Goal: Book appointment/travel/reservation

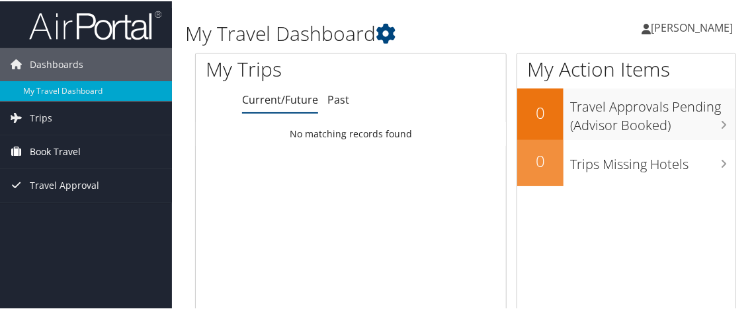
click at [47, 150] on span "Book Travel" at bounding box center [55, 150] width 51 height 33
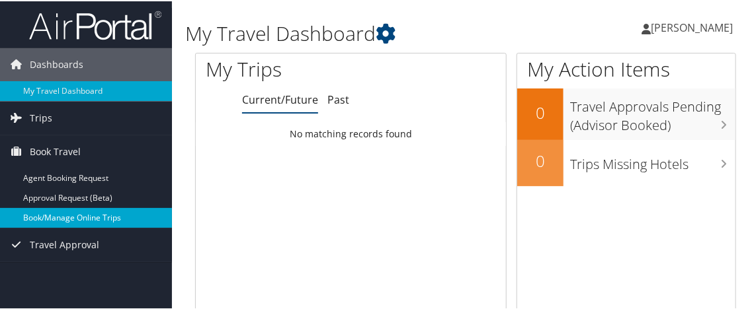
click at [55, 216] on link "Book/Manage Online Trips" at bounding box center [86, 217] width 172 height 20
